Goal: Communication & Community: Answer question/provide support

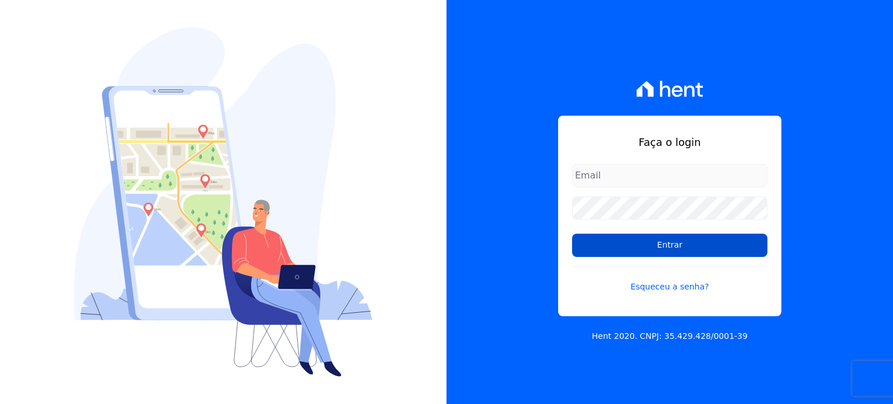
click at [601, 243] on input "Entrar" at bounding box center [669, 245] width 195 height 23
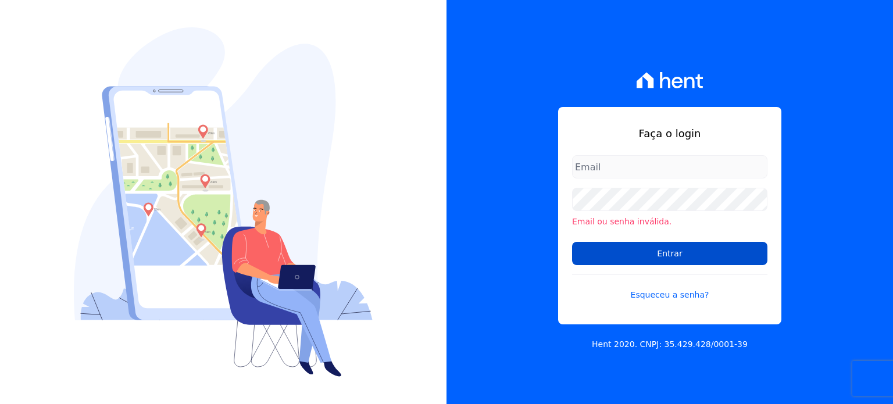
type input "[EMAIL_ADDRESS][DOMAIN_NAME]"
click at [678, 248] on input "Entrar" at bounding box center [669, 253] width 195 height 23
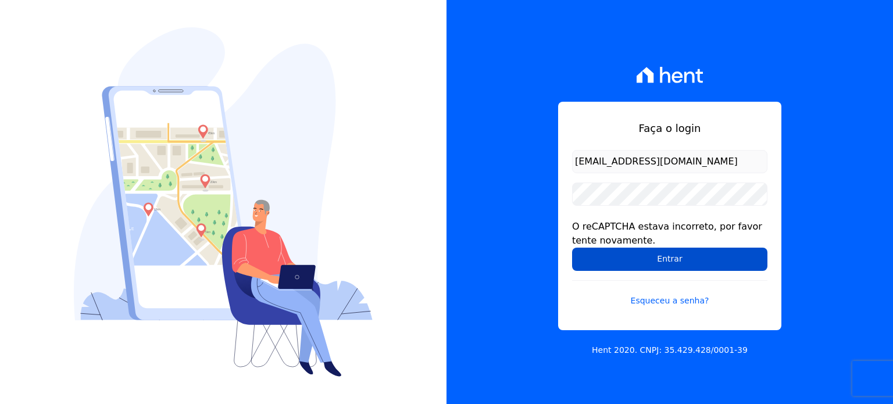
click at [665, 262] on input "Entrar" at bounding box center [669, 259] width 195 height 23
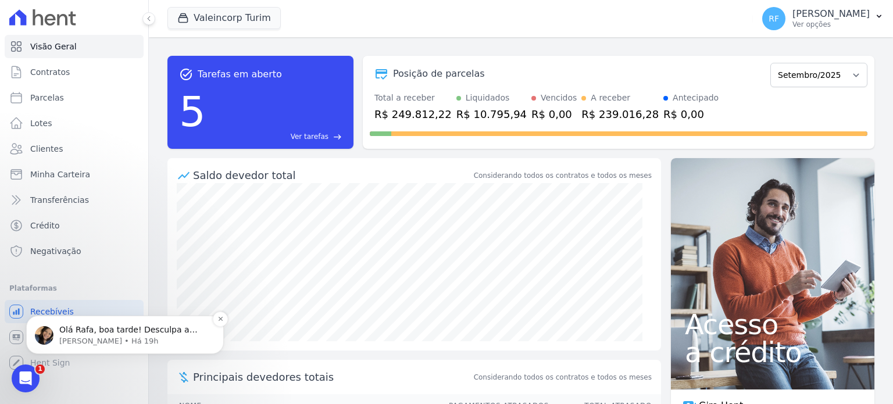
click at [128, 336] on p "[PERSON_NAME] • Há 19h" at bounding box center [134, 341] width 150 height 10
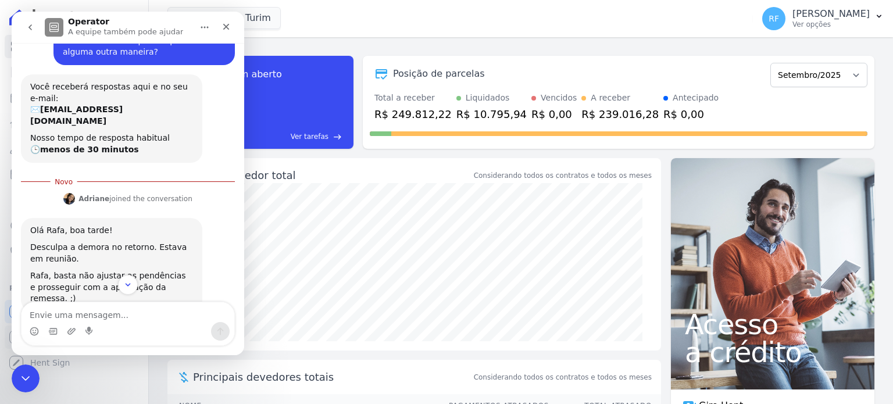
scroll to position [119, 0]
click at [87, 318] on textarea "Envie uma mensagem..." at bounding box center [127, 312] width 213 height 20
type textarea "i"
type textarea "boa tarde!"
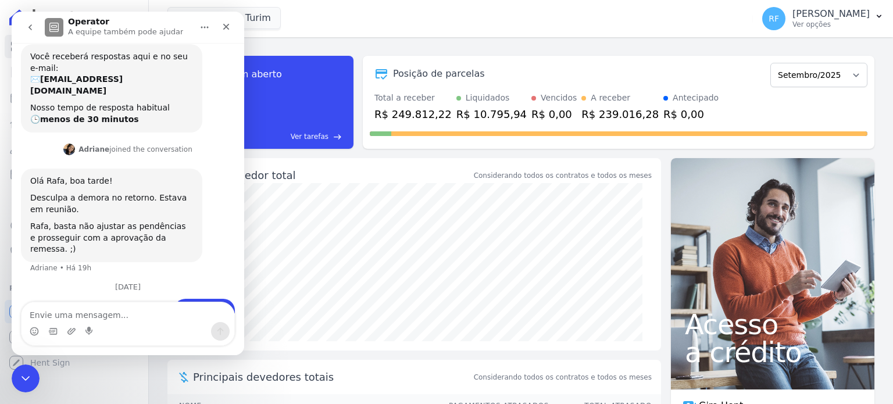
scroll to position [166, 0]
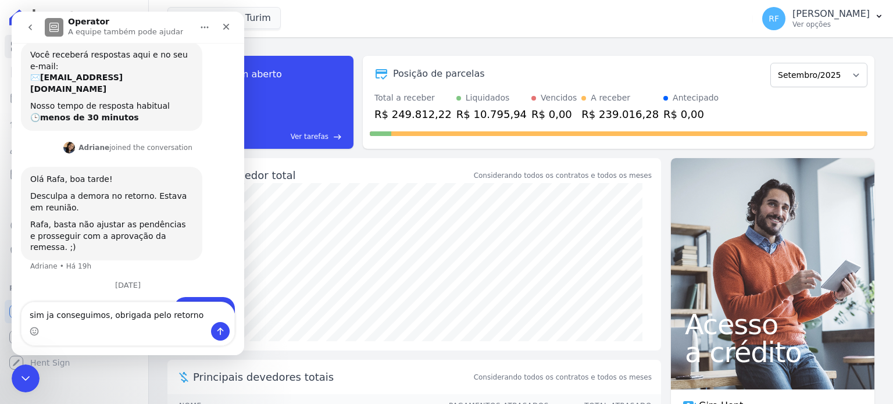
type textarea "sim ja conseguimos, obrigada pelo retorno!"
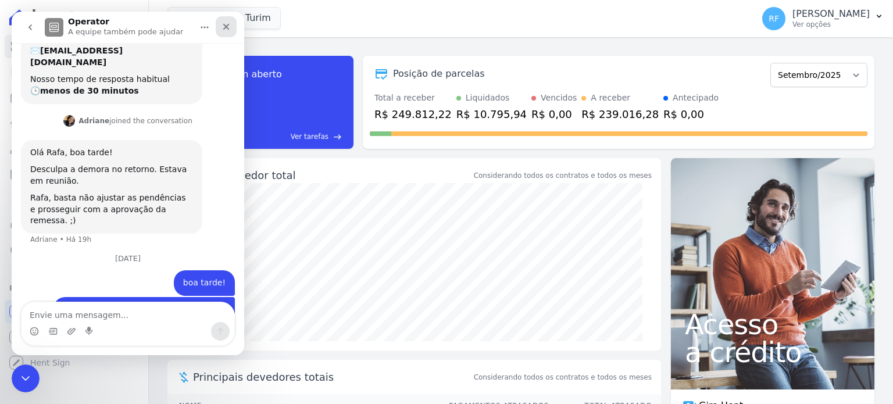
click at [221, 33] on div "Fechar" at bounding box center [226, 26] width 21 height 21
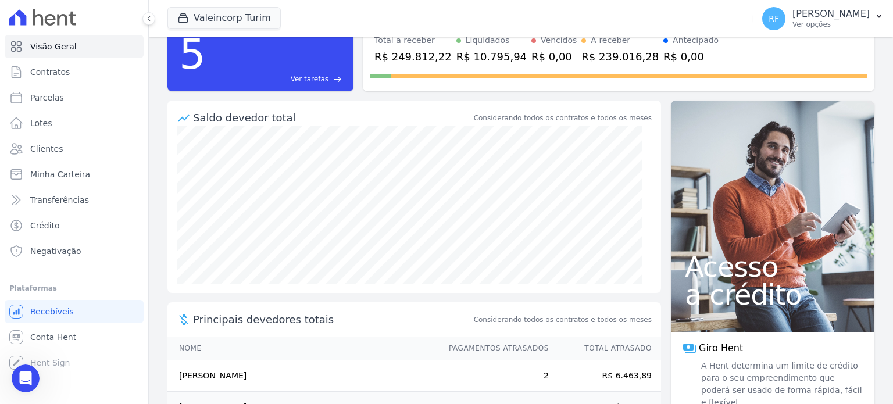
scroll to position [58, 0]
